Goal: Check status: Check status

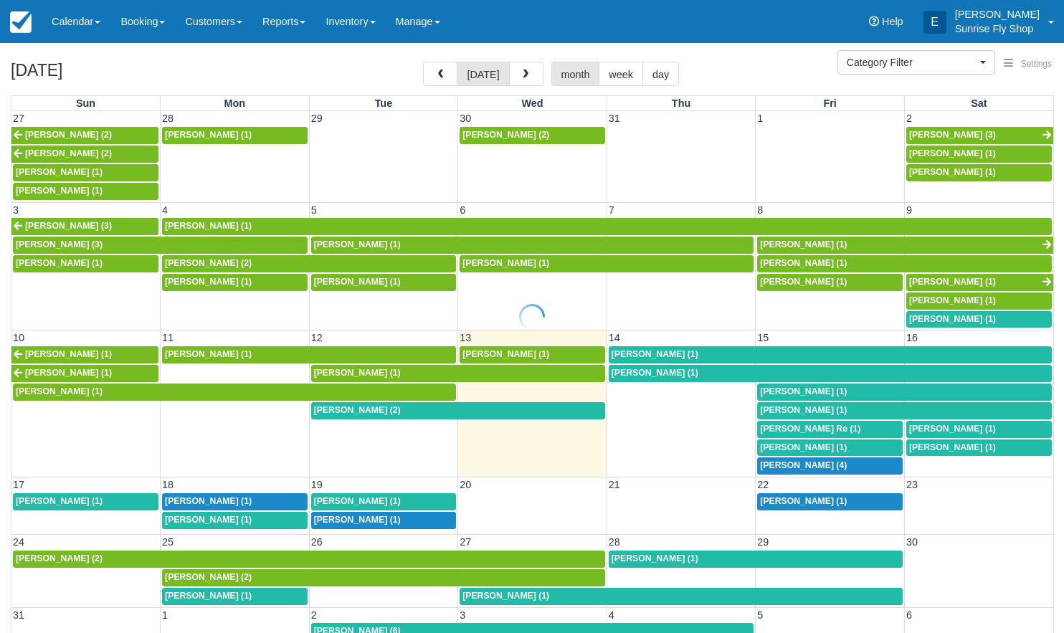
select select
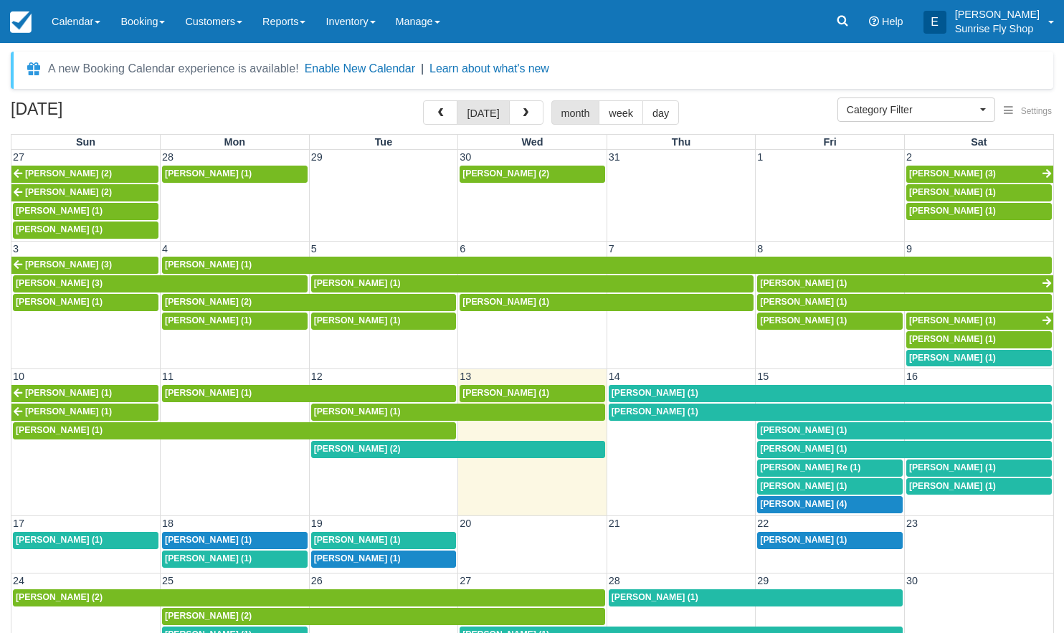
click at [205, 388] on span "George Nichols (1)" at bounding box center [208, 393] width 87 height 10
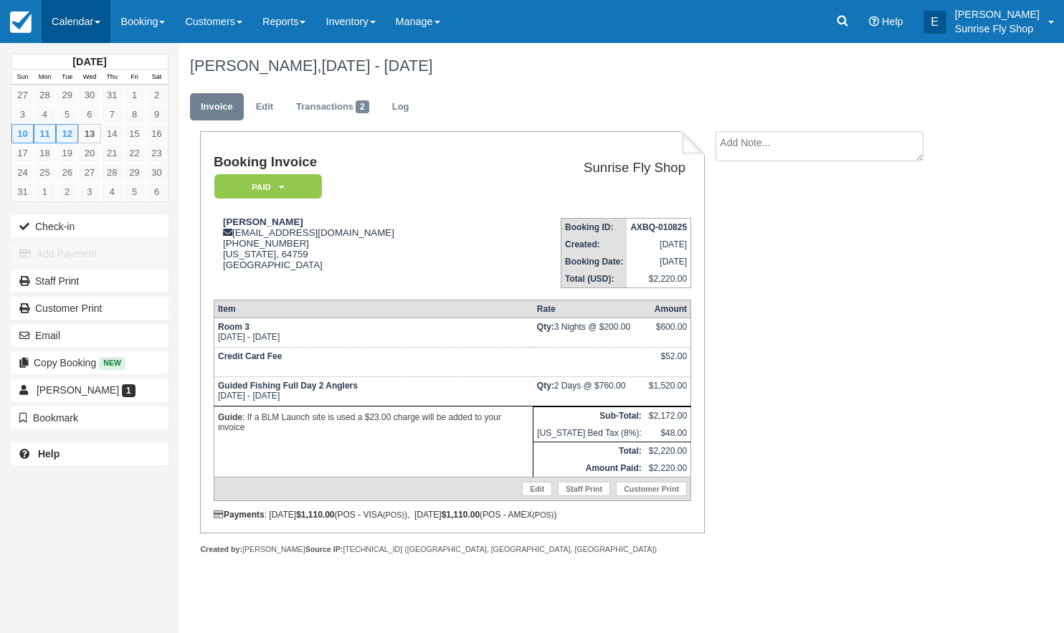
click at [68, 10] on link "Calendar" at bounding box center [76, 21] width 69 height 43
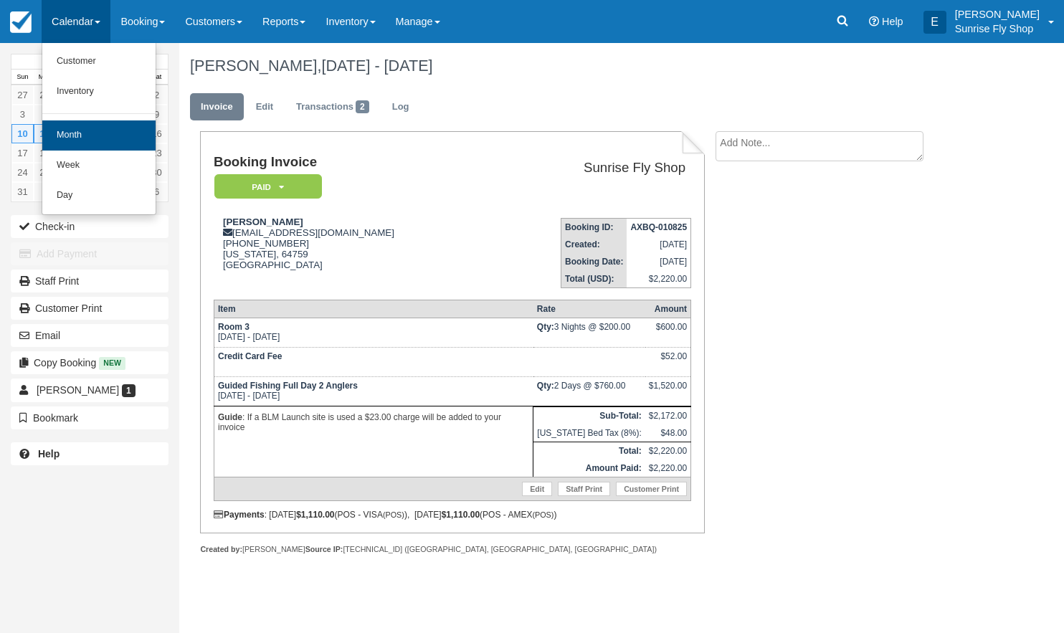
click at [86, 134] on link "Month" at bounding box center [98, 135] width 113 height 30
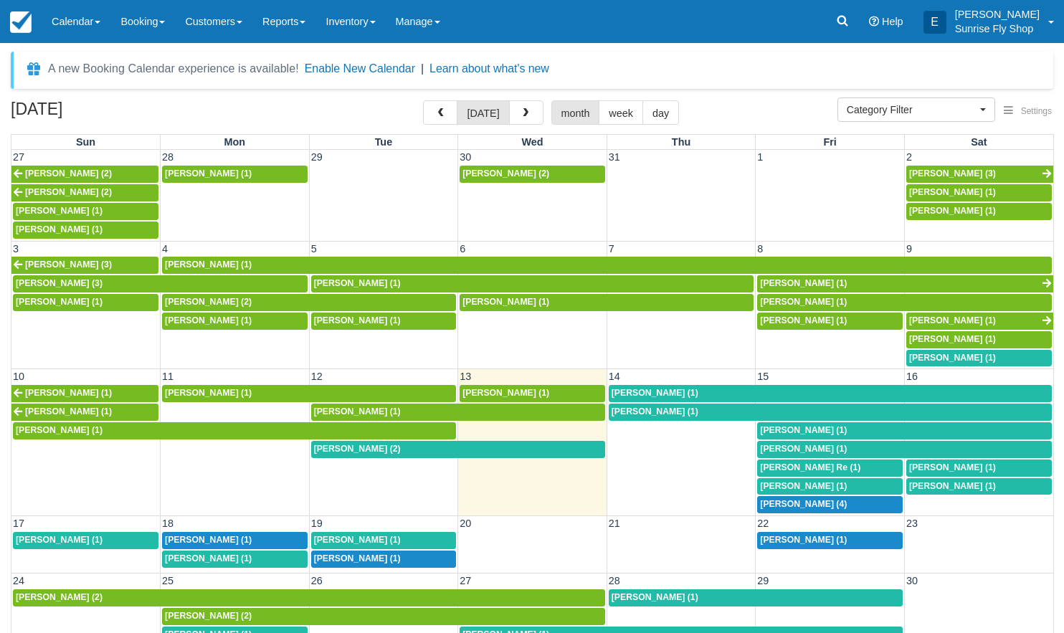
select select
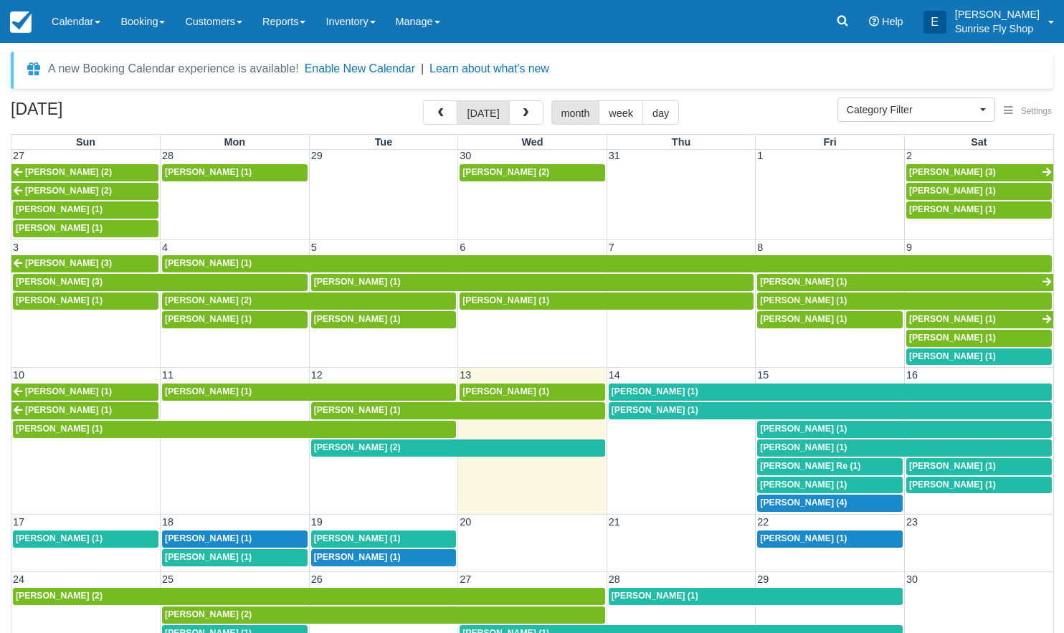
click at [346, 442] on span "[PERSON_NAME] (2)" at bounding box center [357, 447] width 87 height 10
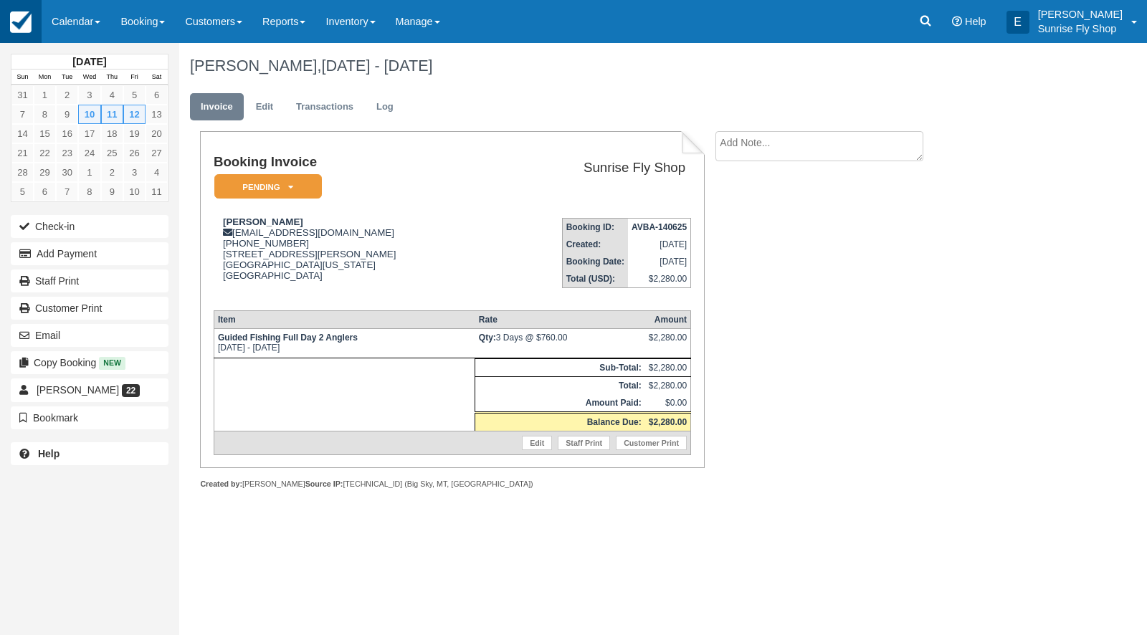
click at [24, 31] on img at bounding box center [21, 22] width 22 height 22
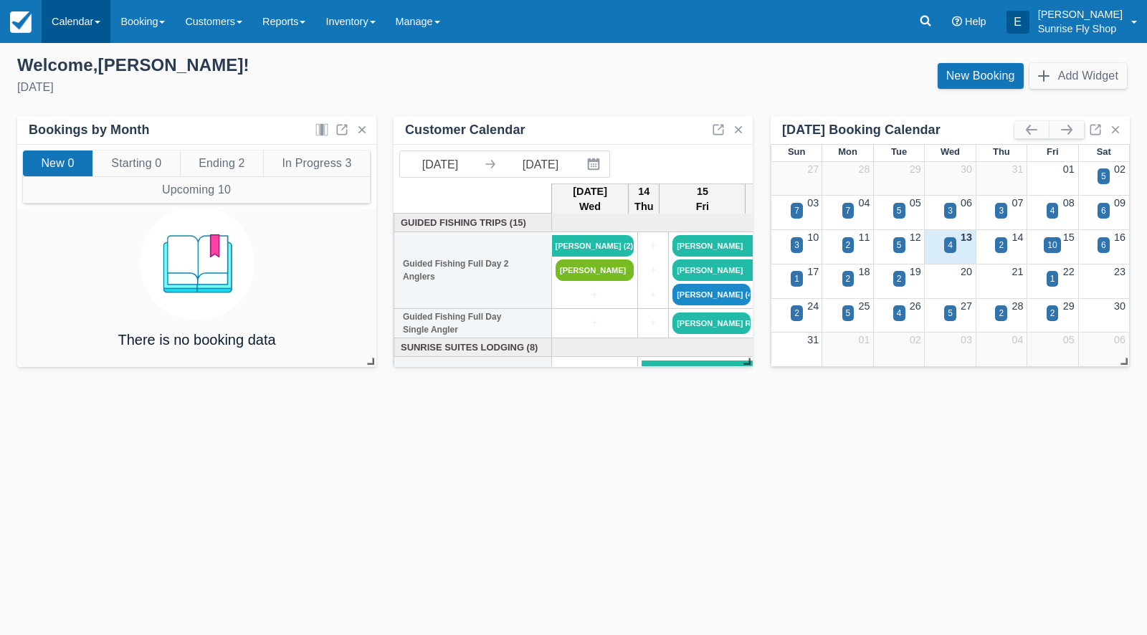
click at [57, 27] on link "Calendar" at bounding box center [76, 21] width 69 height 43
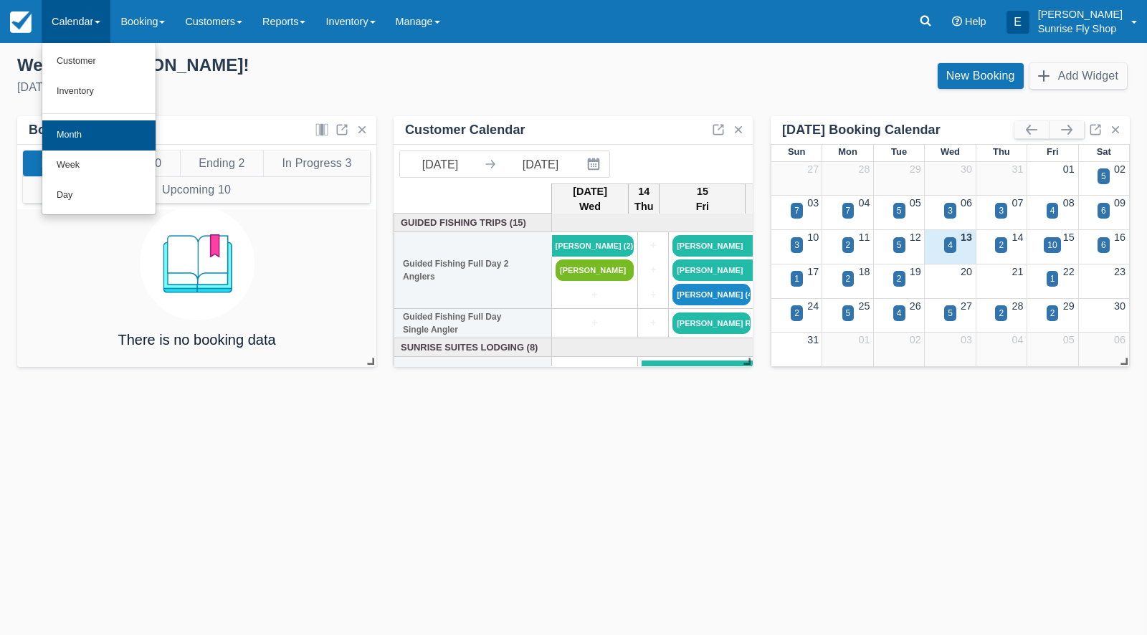
click at [75, 131] on link "Month" at bounding box center [98, 135] width 113 height 30
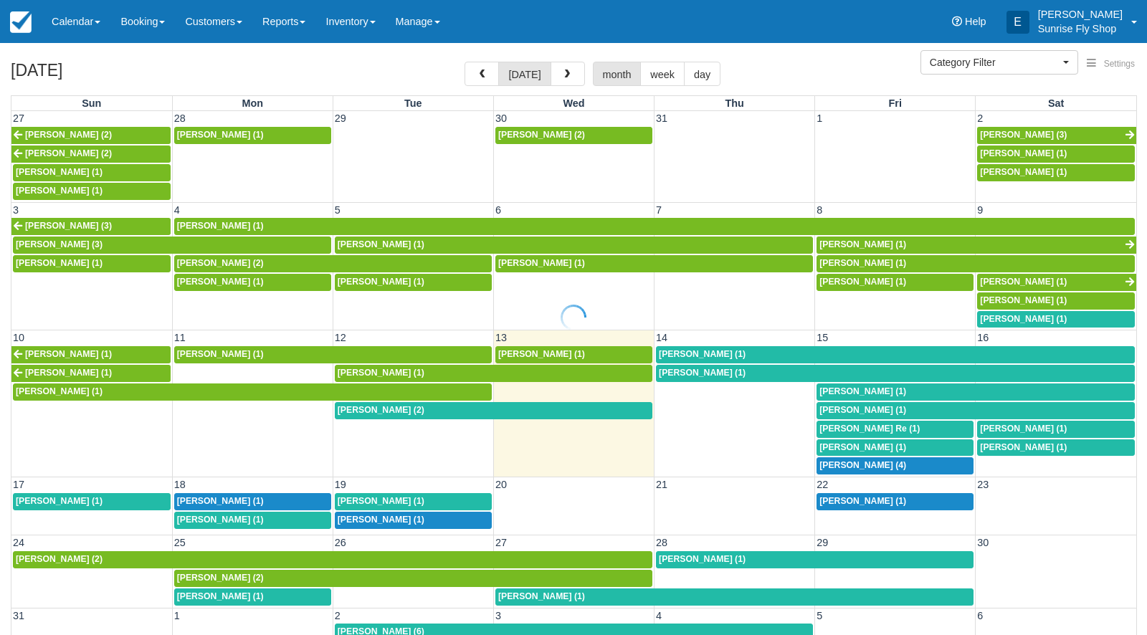
select select
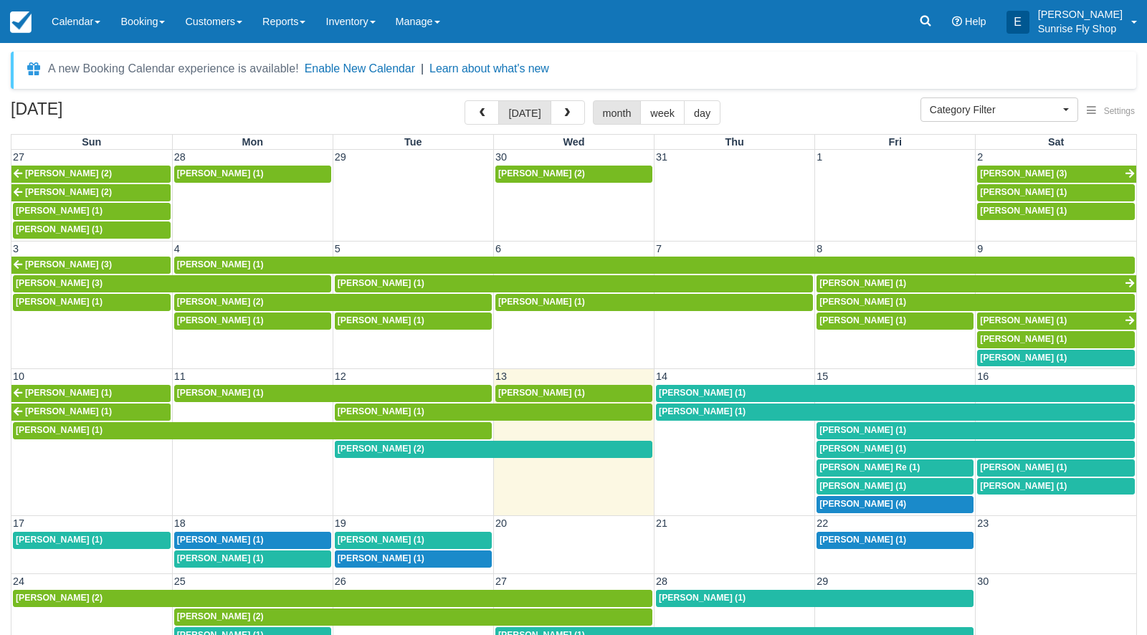
click at [537, 388] on span "Kathy Aguilar (1)" at bounding box center [541, 393] width 87 height 10
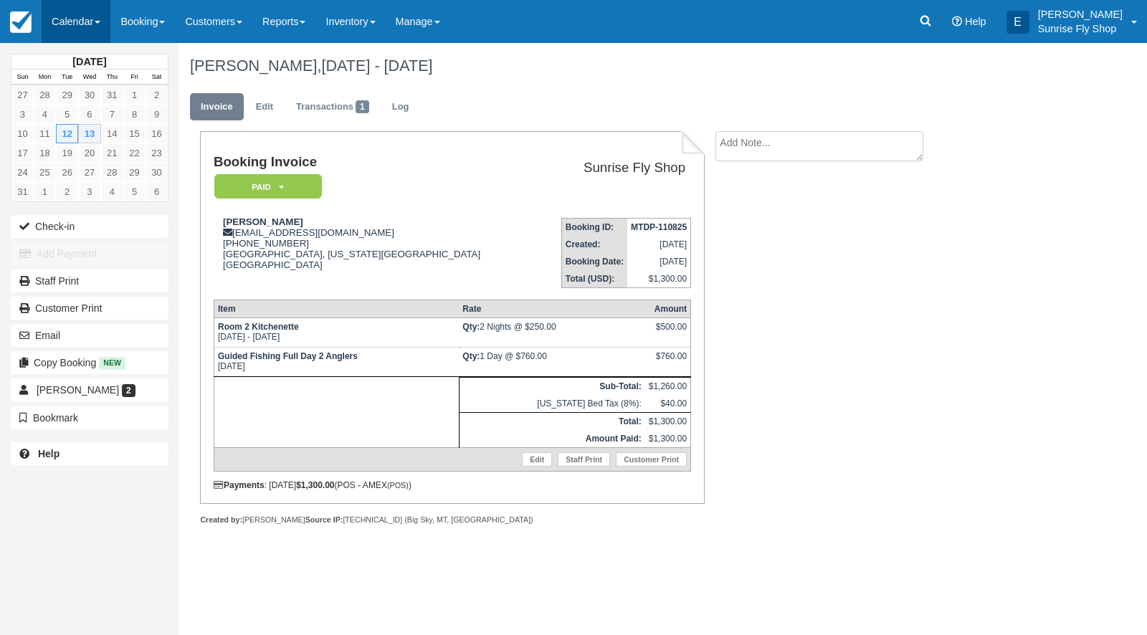
click at [90, 29] on link "Calendar" at bounding box center [76, 21] width 69 height 43
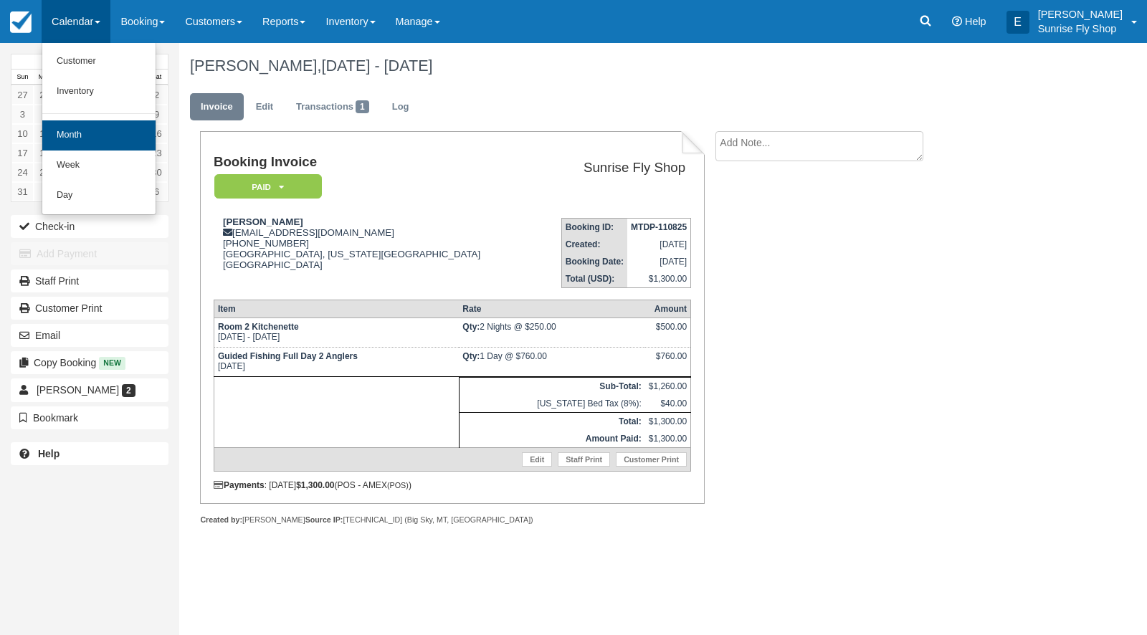
click at [66, 137] on link "Month" at bounding box center [98, 135] width 113 height 30
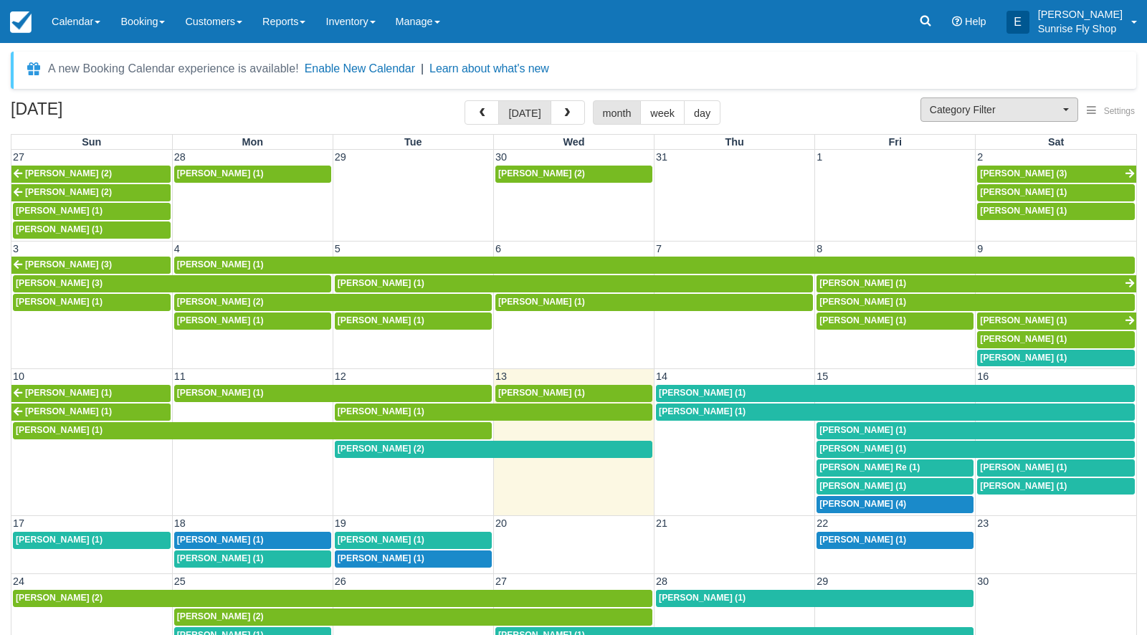
click at [946, 115] on span "Category Filter" at bounding box center [995, 110] width 130 height 14
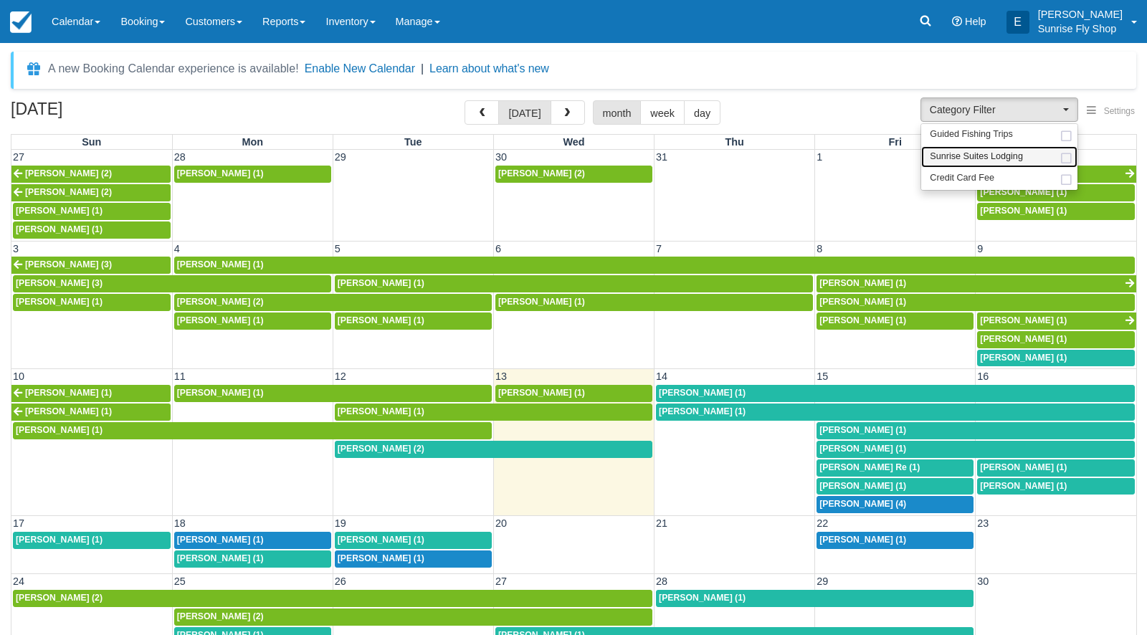
click at [943, 157] on span "Sunrise Suites Lodging" at bounding box center [976, 157] width 93 height 13
select select "1"
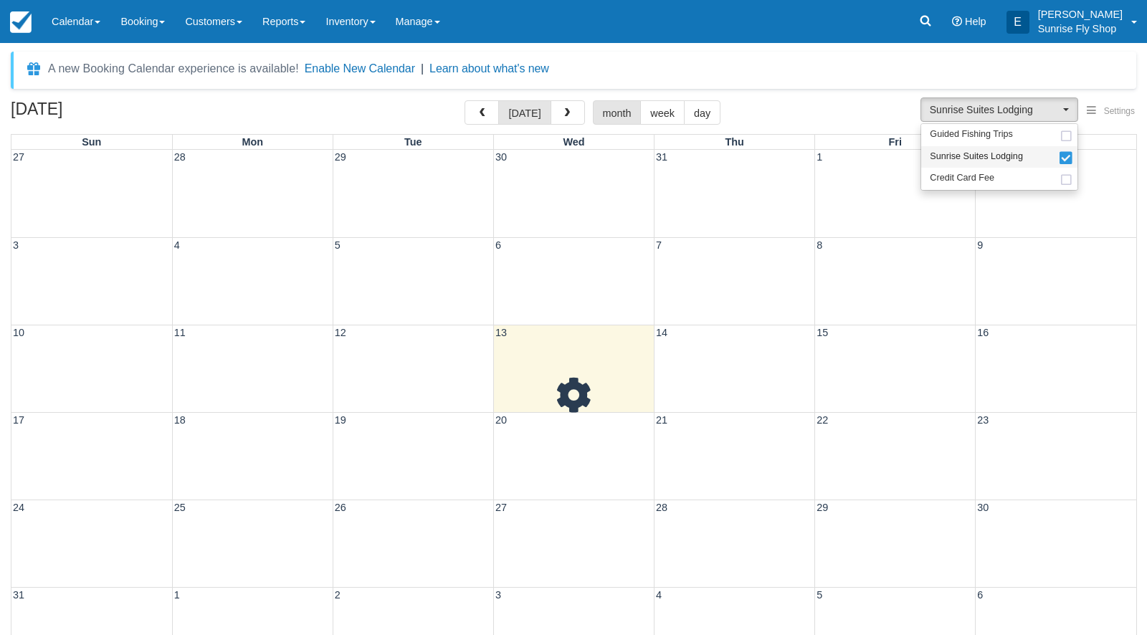
scroll to position [13, 0]
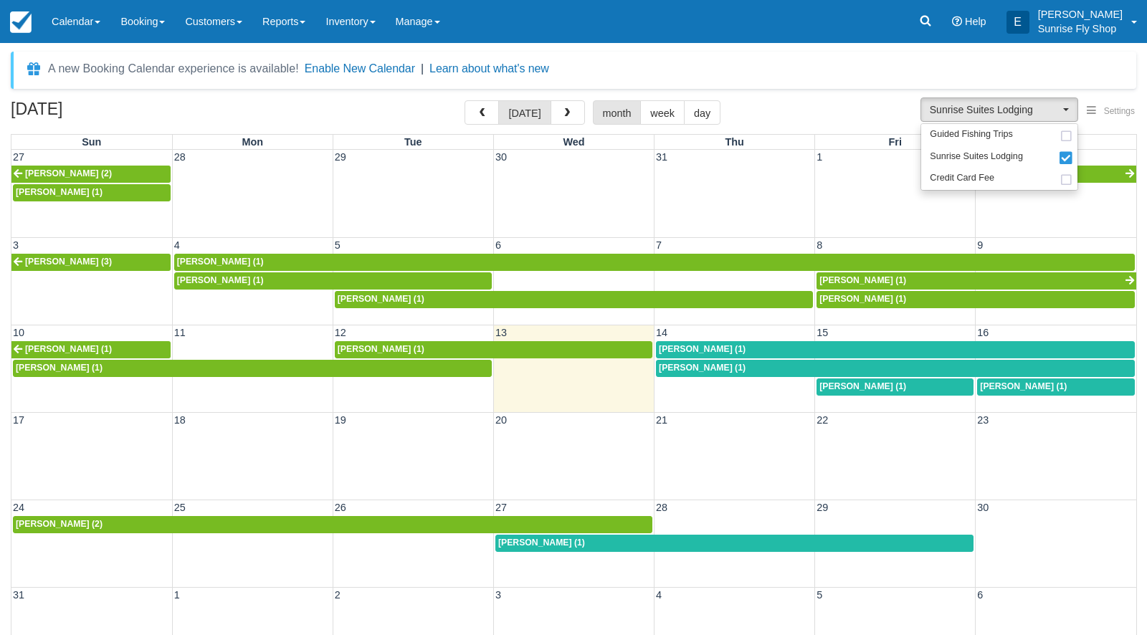
click at [686, 349] on span "[PERSON_NAME] (1)" at bounding box center [702, 349] width 87 height 10
